Goal: Information Seeking & Learning: Learn about a topic

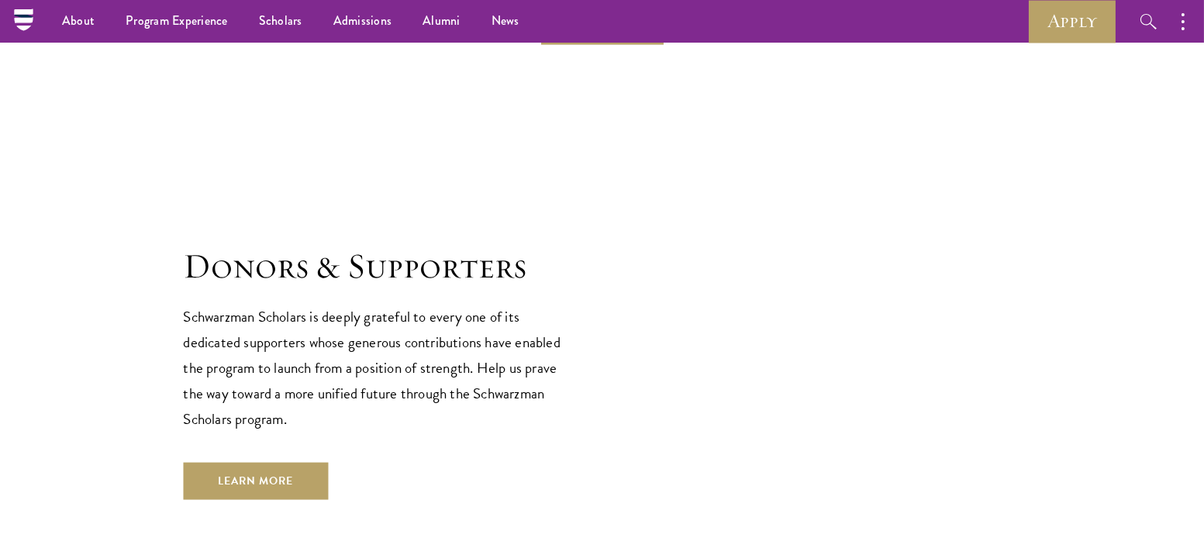
scroll to position [4034, 0]
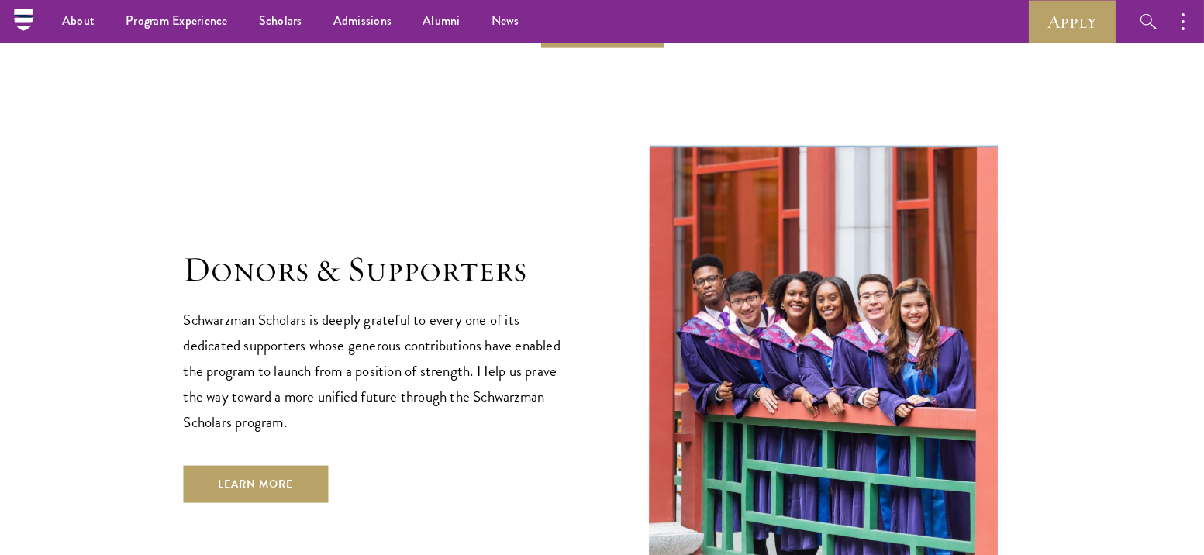
click at [277, 470] on div "Donors & Supporters Schwarzman Scholars is deeply grateful to every one of its …" at bounding box center [602, 376] width 837 height 470
click at [278, 466] on link "Learn More" at bounding box center [256, 484] width 145 height 37
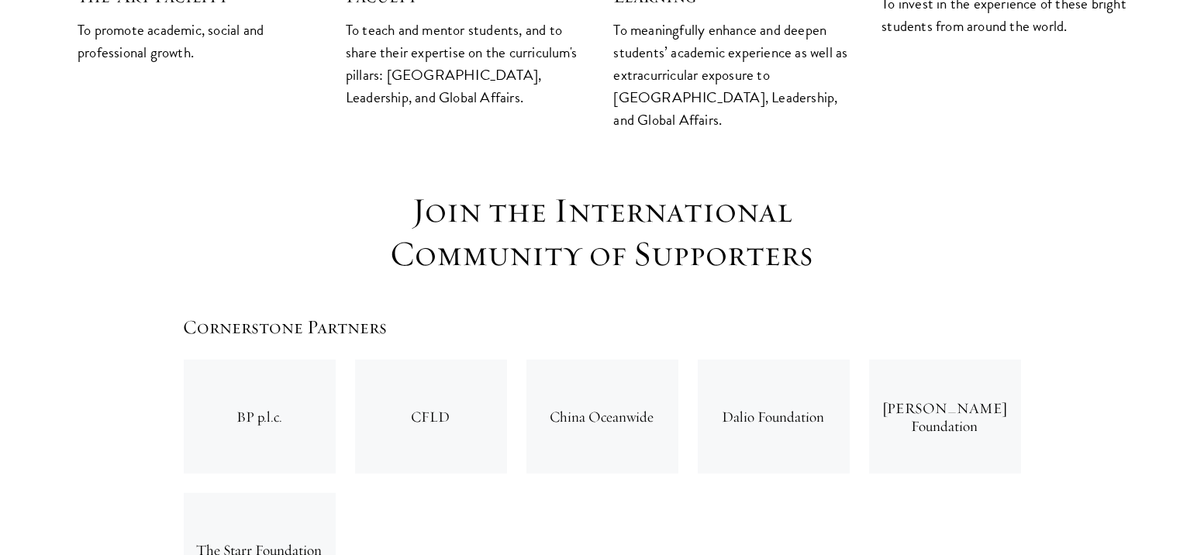
scroll to position [2239, 0]
click at [761, 359] on div "Dalio Foundation" at bounding box center [774, 416] width 152 height 114
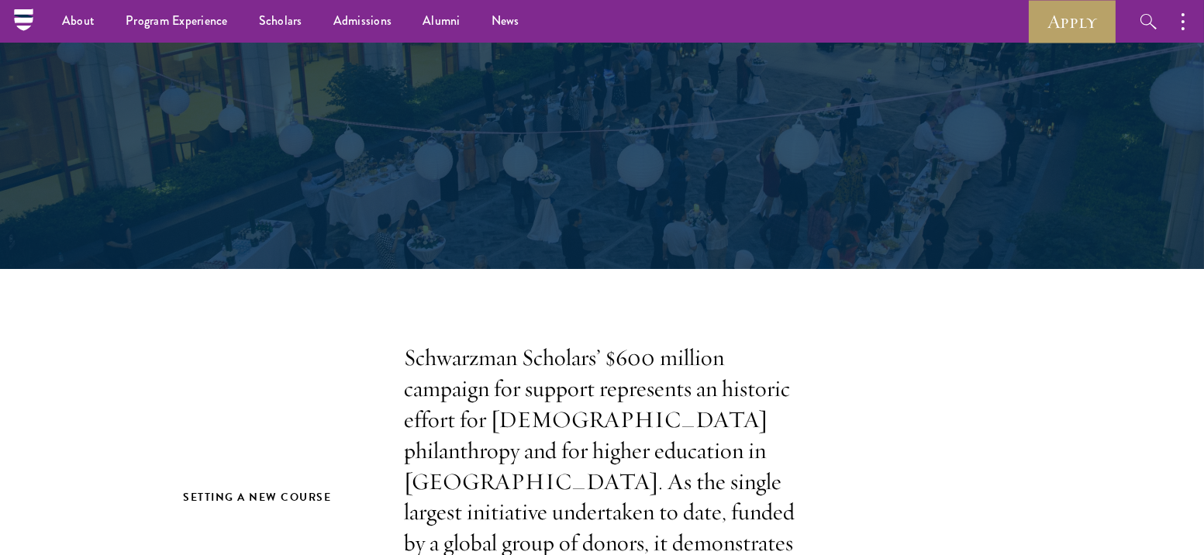
scroll to position [0, 0]
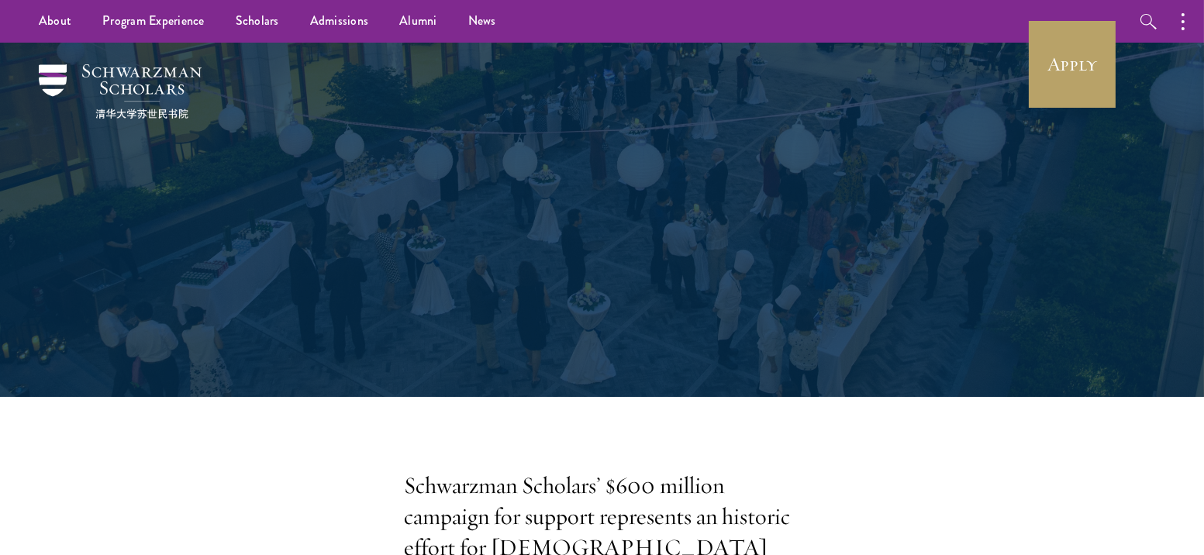
click at [110, 54] on div "Donors" at bounding box center [602, 220] width 1049 height 354
click at [120, 75] on img at bounding box center [120, 91] width 163 height 54
